Goal: Find contact information: Obtain details needed to contact an individual or organization

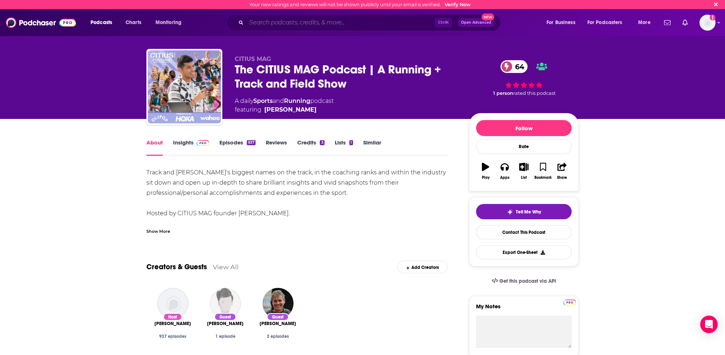
click at [345, 20] on input "Search podcasts, credits, & more..." at bounding box center [341, 23] width 188 height 12
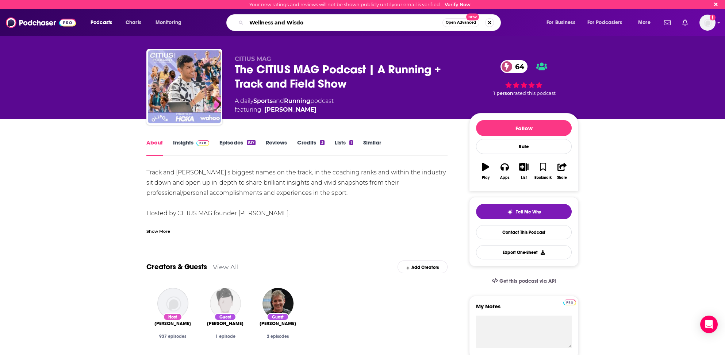
type input "Wellness and Wisdom"
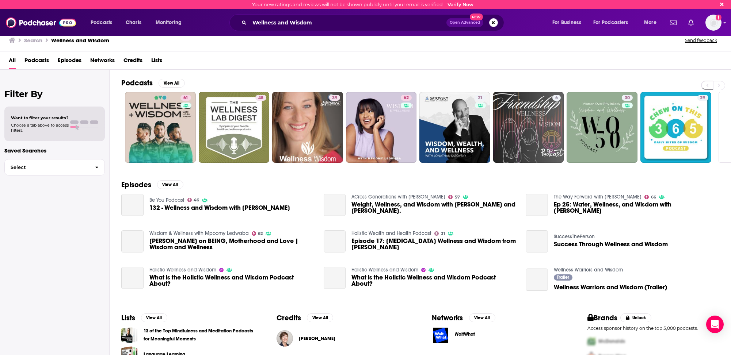
click at [142, 83] on h2 "Podcasts" at bounding box center [136, 83] width 31 height 9
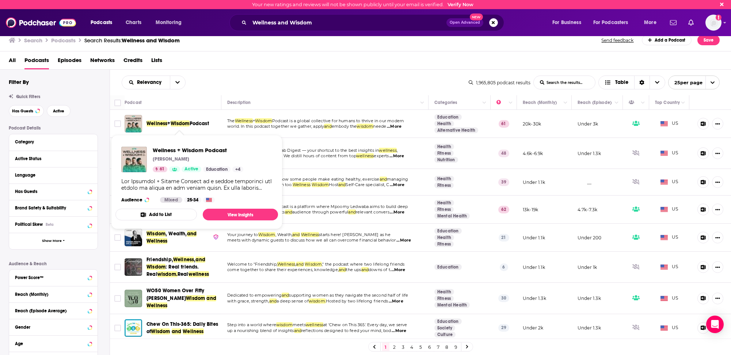
click at [176, 123] on span "Wisdom" at bounding box center [180, 124] width 19 height 6
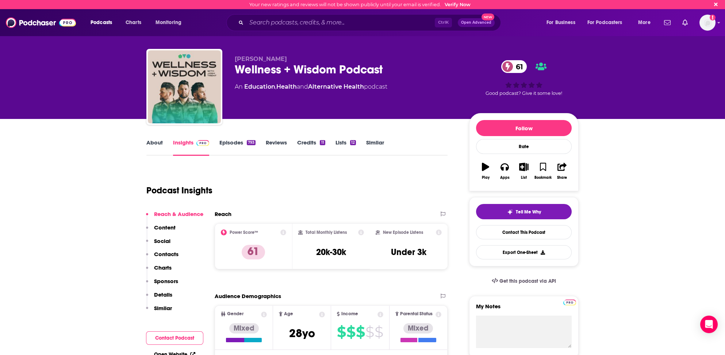
click at [155, 144] on link "About" at bounding box center [154, 147] width 16 height 17
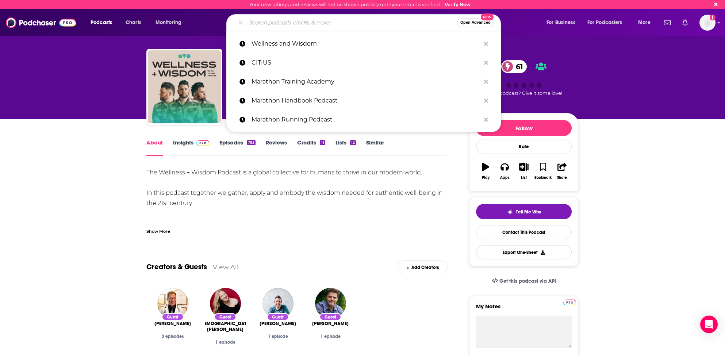
click at [266, 19] on input "Search podcasts, credits, & more..." at bounding box center [352, 23] width 211 height 12
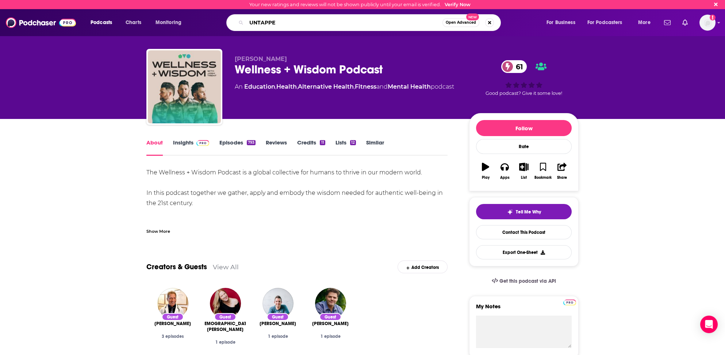
type input "UNTAPPED"
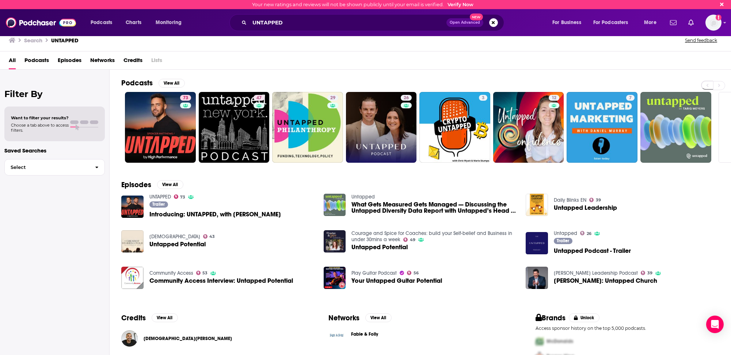
click at [135, 80] on h2 "Podcasts" at bounding box center [136, 83] width 31 height 9
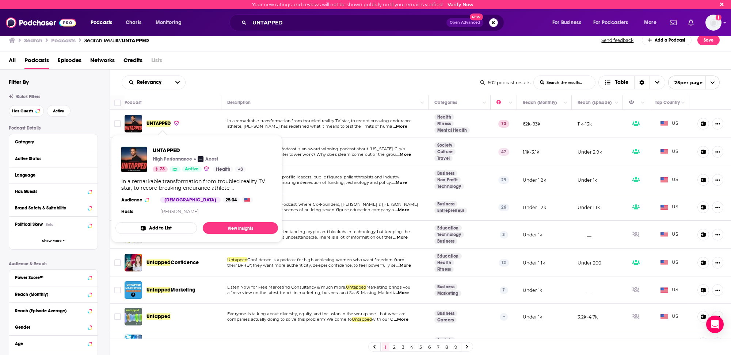
click at [160, 122] on span "UNTAPPED" at bounding box center [158, 124] width 24 height 6
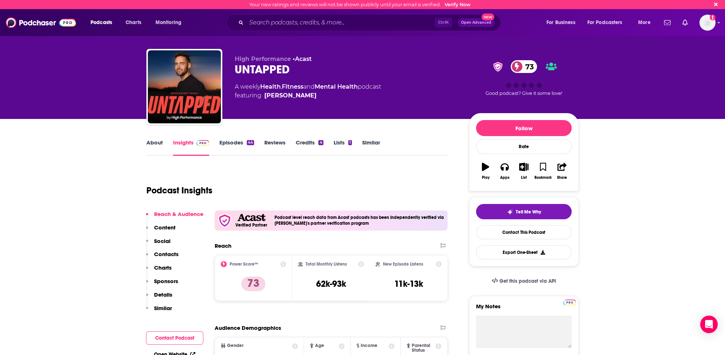
click at [157, 142] on link "About" at bounding box center [154, 147] width 16 height 17
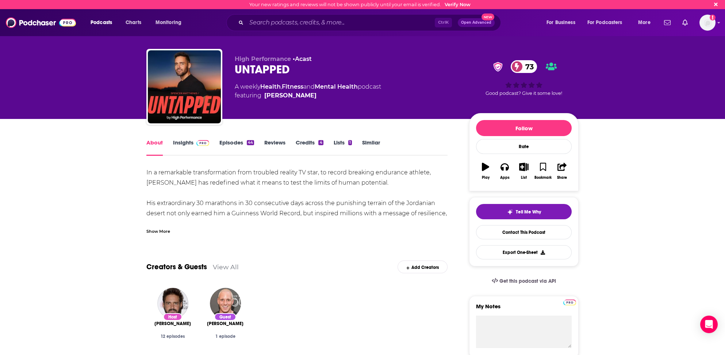
click at [226, 142] on link "Episodes 44" at bounding box center [236, 147] width 35 height 17
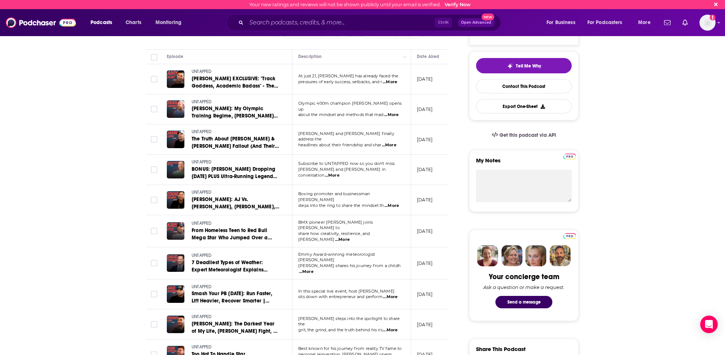
scroll to position [183, 0]
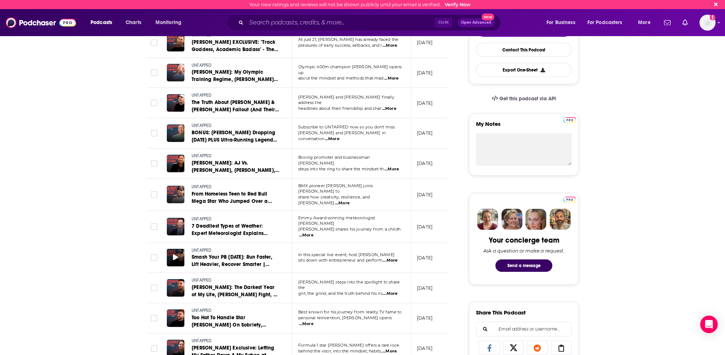
click at [176, 255] on icon at bounding box center [175, 258] width 5 height 6
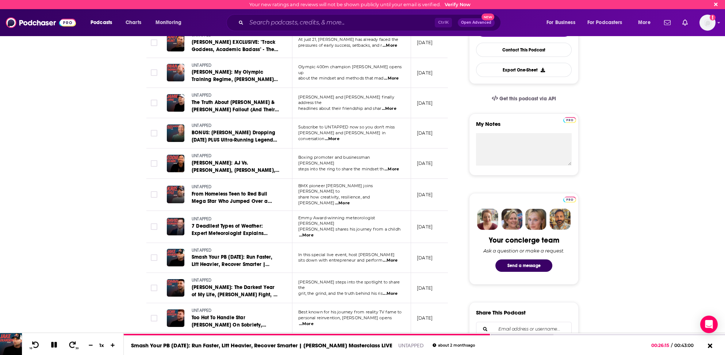
scroll to position [493, 0]
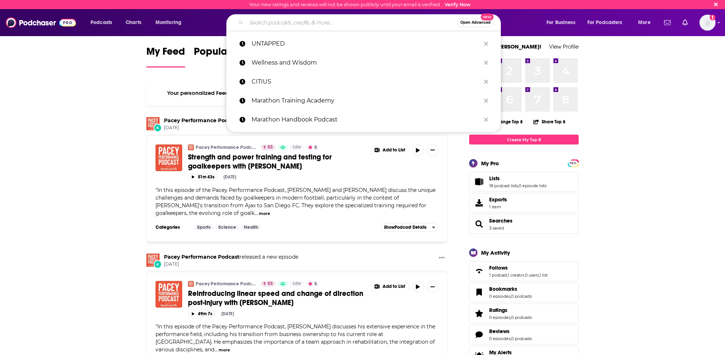
click at [274, 23] on input "Search podcasts, credits, & more..." at bounding box center [352, 23] width 211 height 12
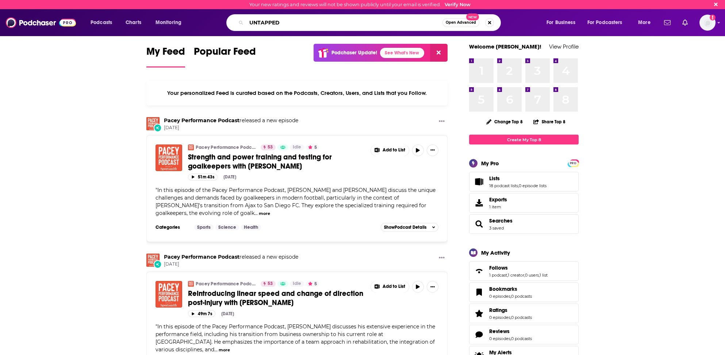
type input "UNTAPPED"
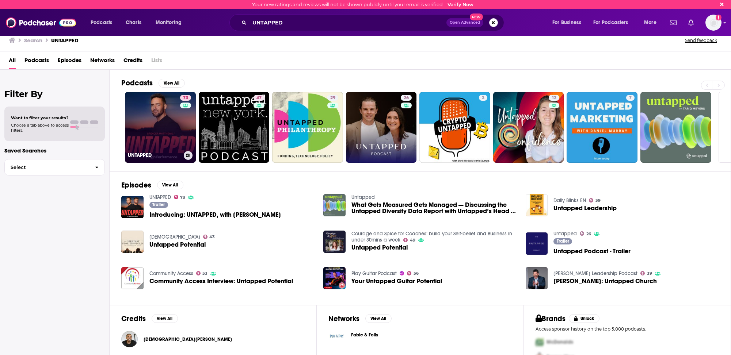
click at [136, 127] on link "73 UNTAPPED" at bounding box center [160, 127] width 71 height 71
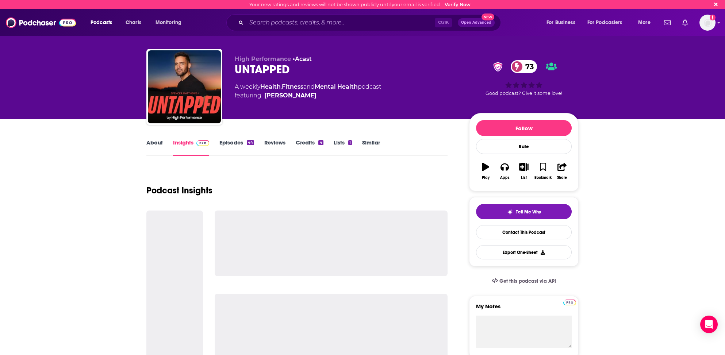
click at [186, 144] on link "Insights" at bounding box center [191, 147] width 36 height 17
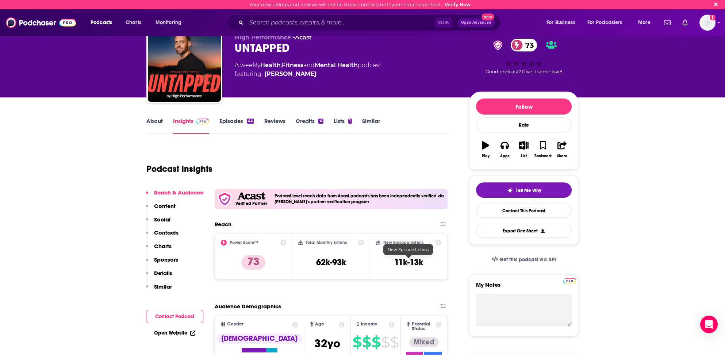
scroll to position [37, 0]
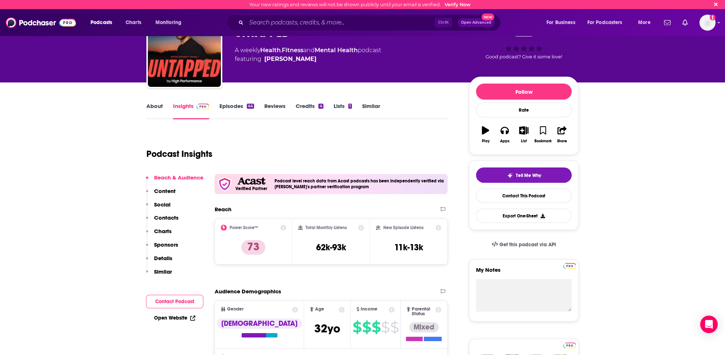
click at [188, 104] on link "Insights" at bounding box center [191, 111] width 36 height 17
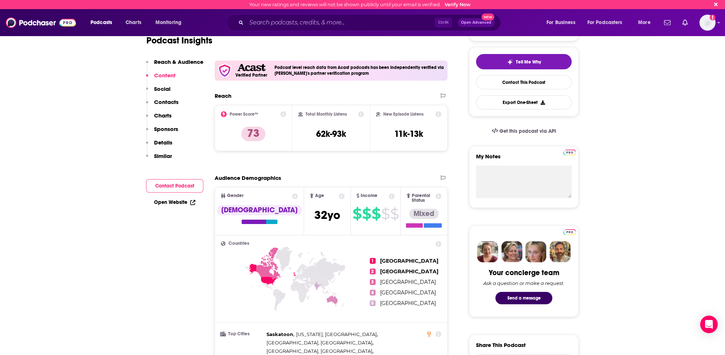
scroll to position [146, 0]
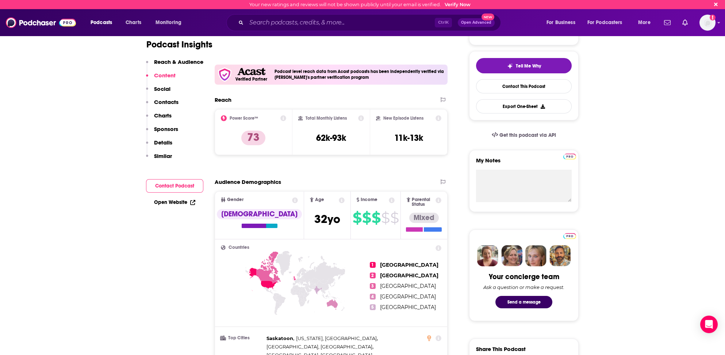
click at [169, 100] on p "Contacts" at bounding box center [166, 102] width 24 height 7
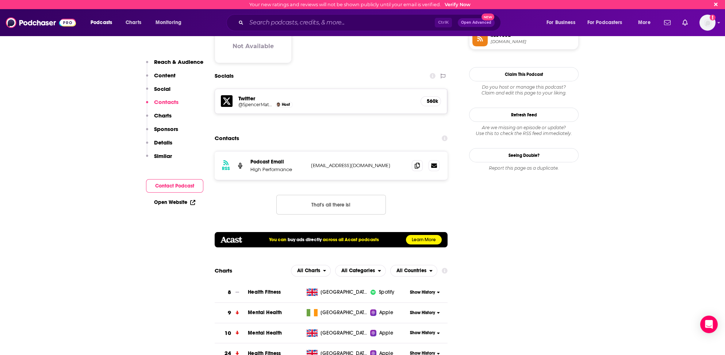
scroll to position [623, 0]
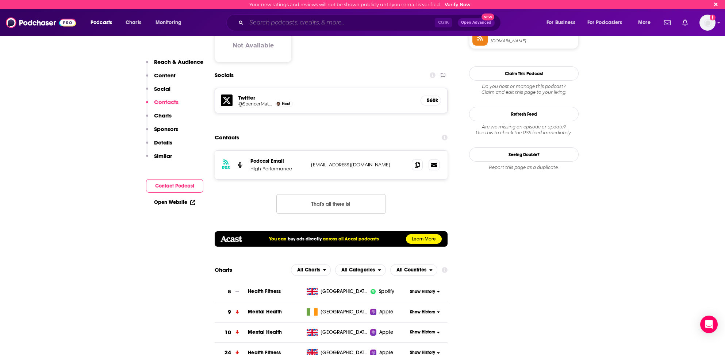
click at [262, 22] on input "Search podcasts, credits, & more..." at bounding box center [341, 23] width 188 height 12
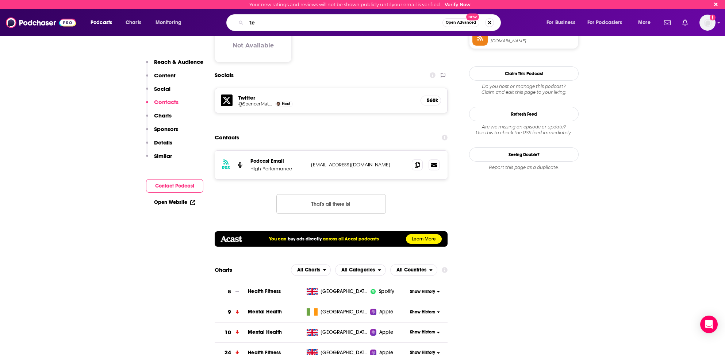
type input "t"
type input "h"
type input "the absolute strength podcast"
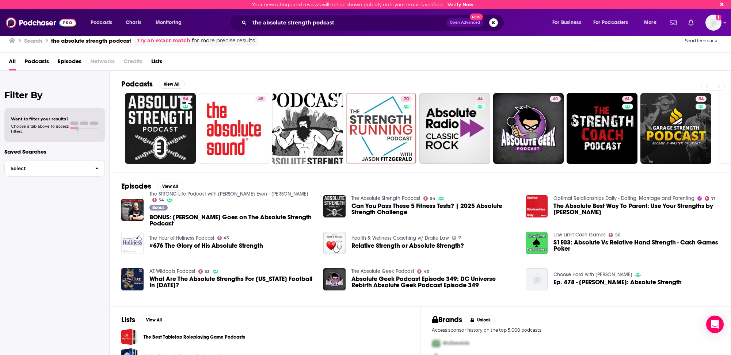
click at [140, 82] on h2 "Podcasts" at bounding box center [136, 84] width 31 height 9
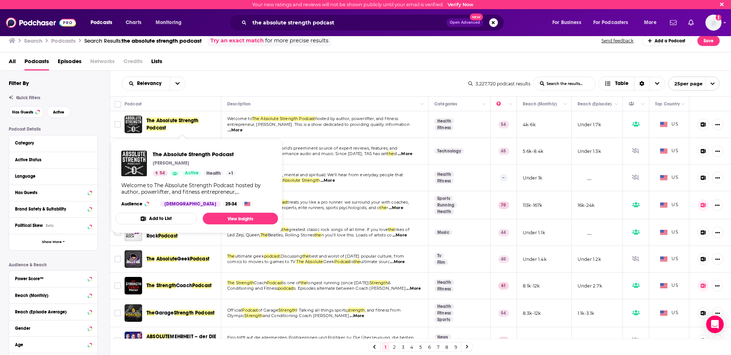
click at [167, 123] on span "The Absolute Strength Podcast" at bounding box center [182, 124] width 72 height 15
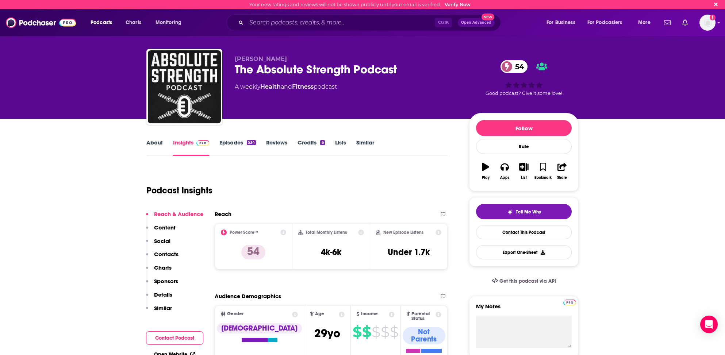
click at [159, 141] on link "About" at bounding box center [154, 147] width 16 height 17
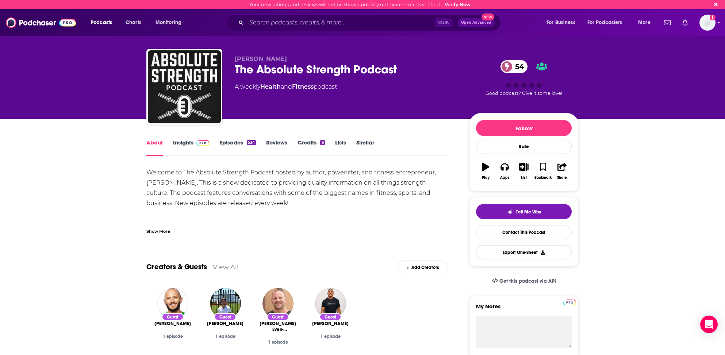
click at [181, 138] on div "About Insights Episodes 534 Reviews Credits 6 Lists Similar" at bounding box center [296, 147] width 301 height 18
click at [180, 142] on link "Insights" at bounding box center [191, 147] width 36 height 17
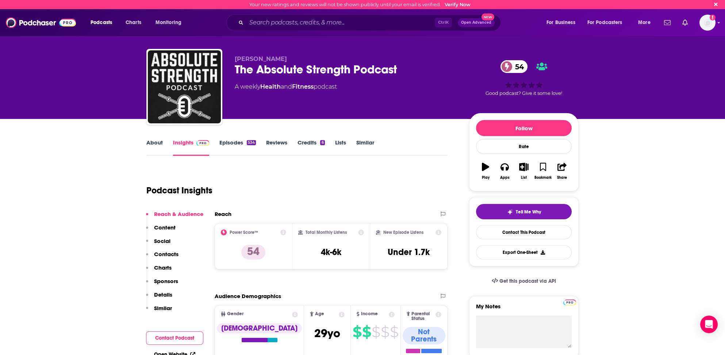
scroll to position [311, 0]
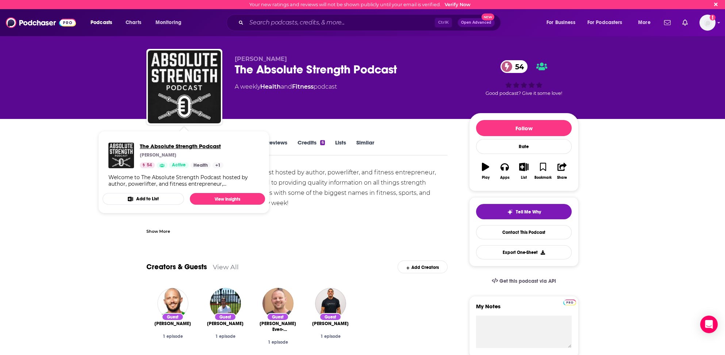
click at [179, 147] on span "The Absolute Strength Podcast" at bounding box center [182, 146] width 84 height 7
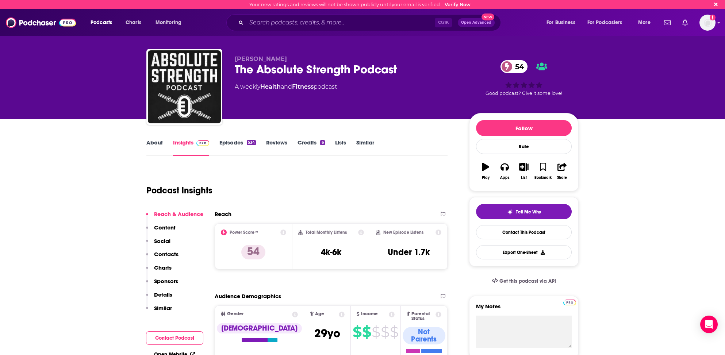
click at [185, 142] on link "Insights" at bounding box center [191, 147] width 36 height 17
click at [173, 253] on p "Contacts" at bounding box center [166, 254] width 24 height 7
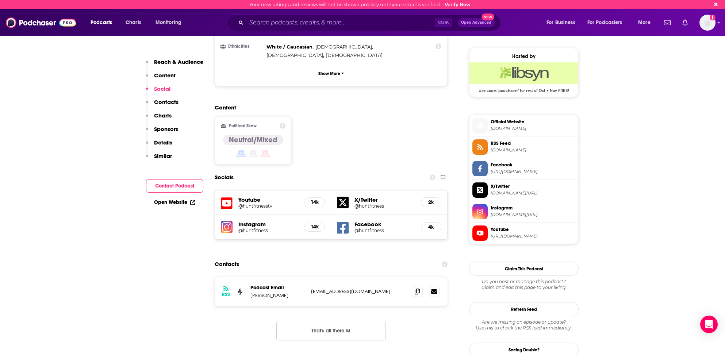
scroll to position [515, 0]
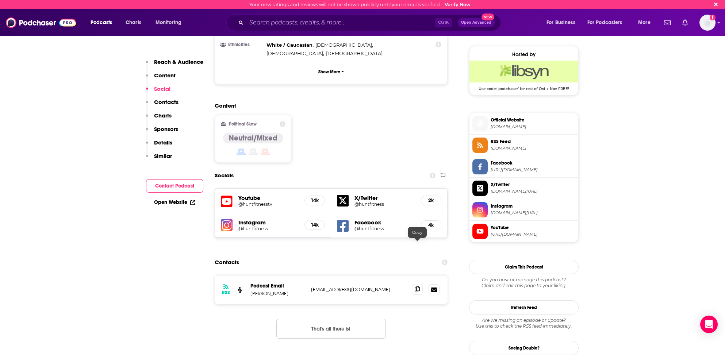
click at [416, 287] on icon at bounding box center [417, 290] width 5 height 6
